Goal: Task Accomplishment & Management: Manage account settings

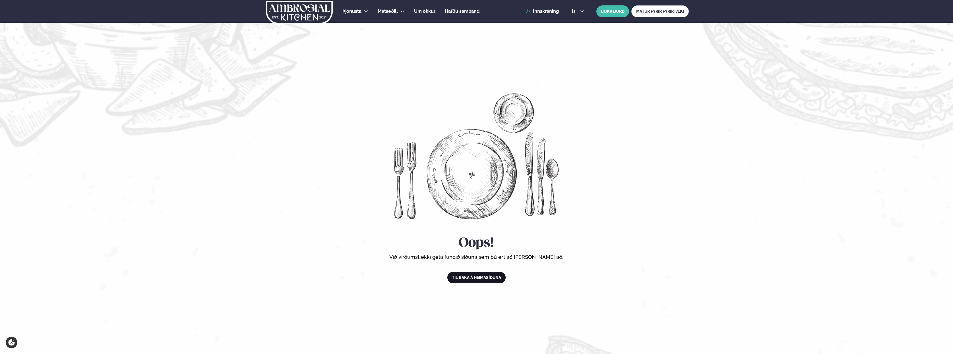
click at [488, 279] on link "Til baka á heimasíðuna" at bounding box center [476, 277] width 58 height 11
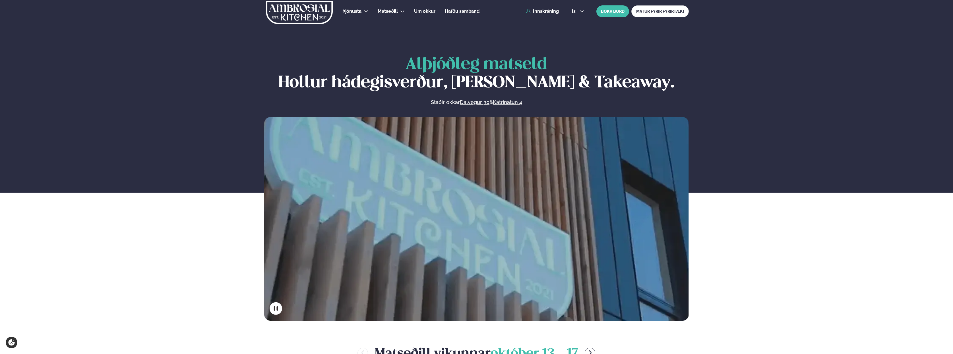
click at [579, 8] on div "is en is BÓKA BORÐ MATUR FYRIR FYRIRTÆKI" at bounding box center [627, 11] width 121 height 12
click at [579, 12] on icon at bounding box center [581, 11] width 5 height 5
click at [576, 22] on link "en" at bounding box center [577, 21] width 21 height 11
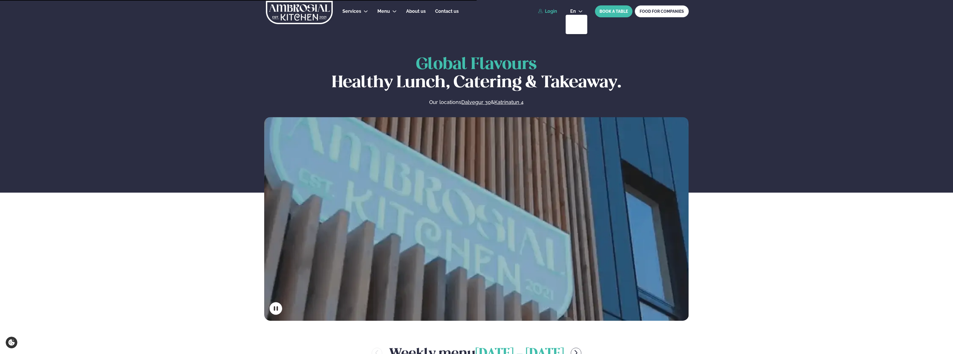
click at [551, 12] on link "Login" at bounding box center [547, 11] width 19 height 5
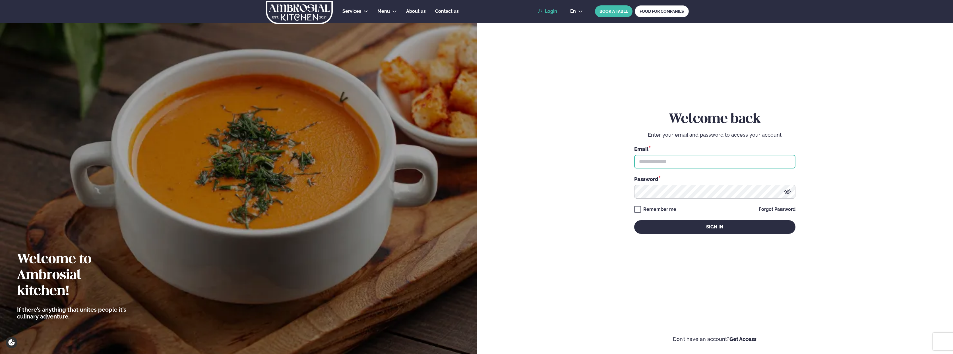
click at [651, 161] on input "text" at bounding box center [714, 162] width 161 height 14
type input "**********"
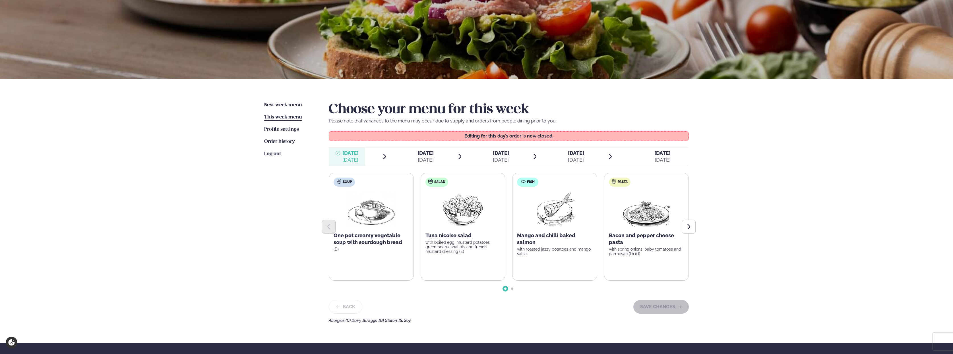
scroll to position [57, 0]
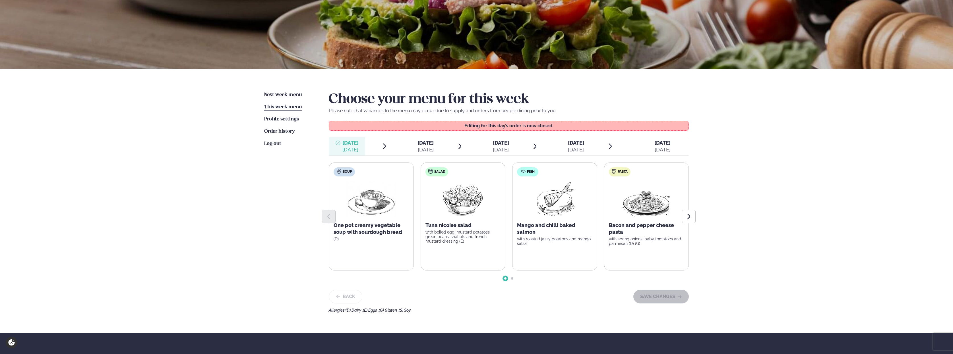
click at [424, 147] on div "[DATE]" at bounding box center [425, 149] width 16 height 7
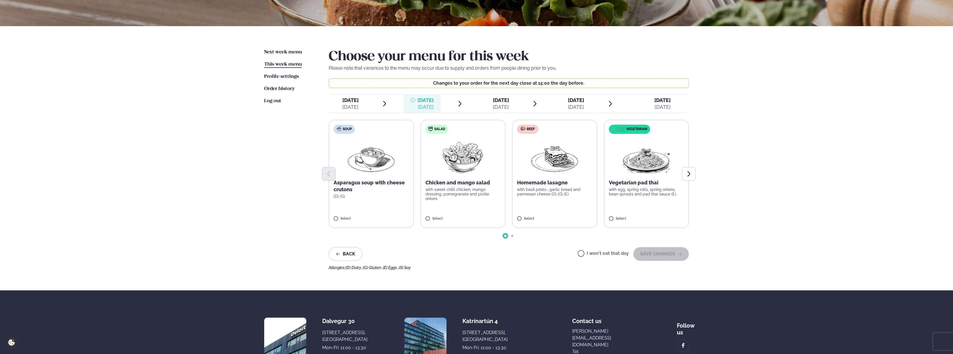
scroll to position [85, 0]
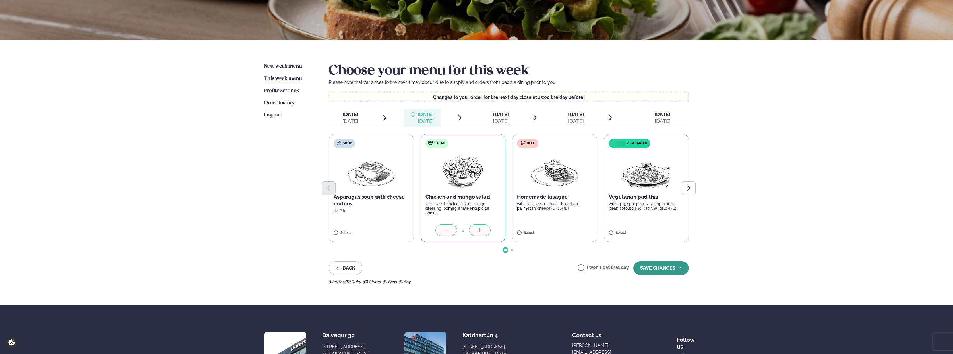
click at [643, 266] on button "SAVE CHANGES" at bounding box center [660, 269] width 55 height 14
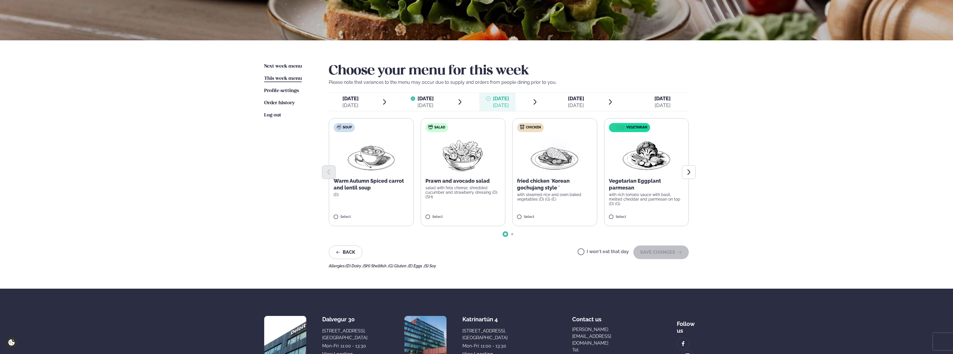
click at [452, 188] on p "salad with feta cheese, shredded cucumber and strawberry dressing (D) (SH)" at bounding box center [462, 193] width 75 height 14
click at [658, 252] on button "SAVE CHANGES" at bounding box center [660, 253] width 55 height 14
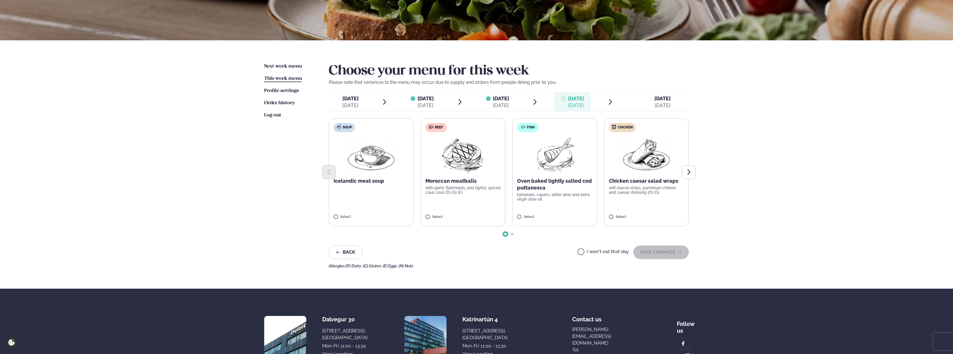
click at [551, 184] on p "Oven baked lightly salted cod puttanesca" at bounding box center [554, 185] width 75 height 14
click at [655, 253] on button "SAVE CHANGES" at bounding box center [660, 253] width 55 height 14
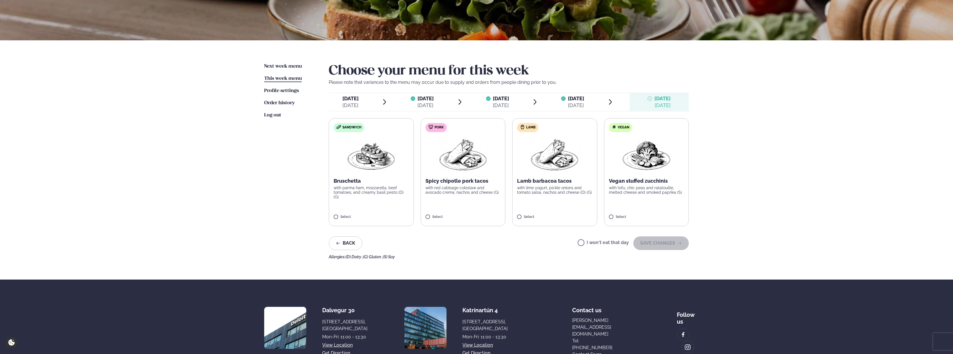
click at [641, 170] on img at bounding box center [646, 155] width 50 height 36
click at [658, 246] on button "SAVE CHANGES" at bounding box center [660, 243] width 55 height 14
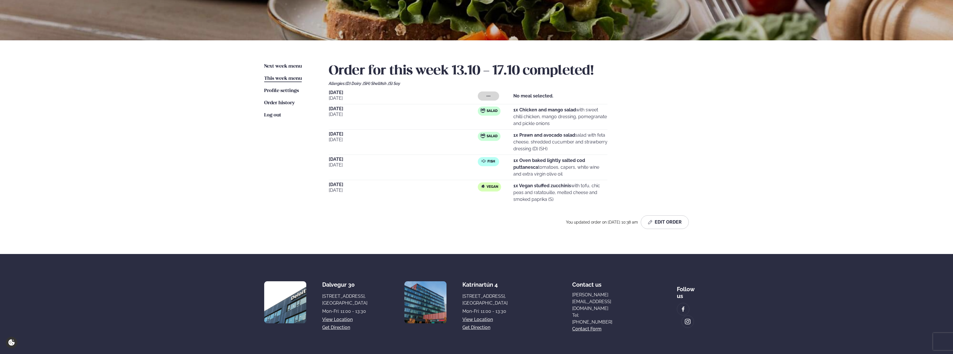
click at [839, 156] on div "Services Lunch for companies Corporate catering Private Party Menu Dalvegur 30 …" at bounding box center [476, 145] width 953 height 461
